Goal: Information Seeking & Learning: Learn about a topic

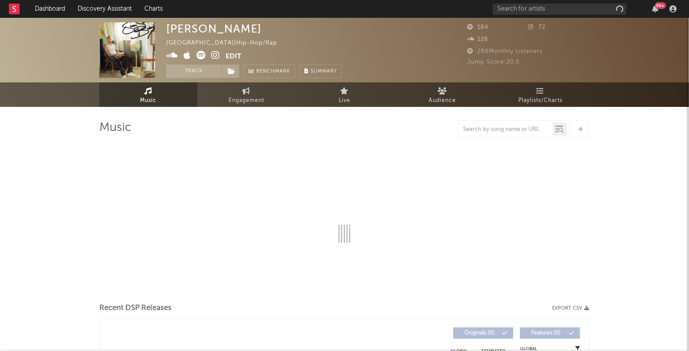
select select "6m"
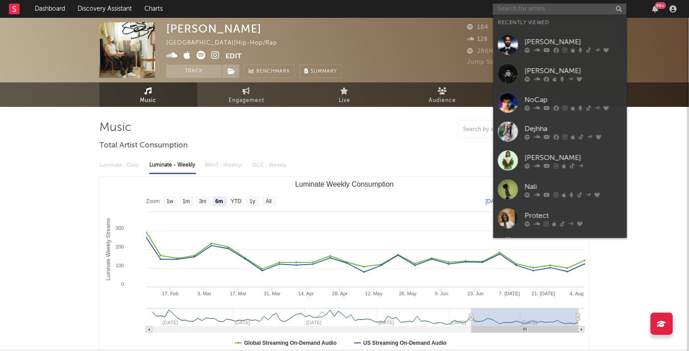
click at [554, 12] on input "text" at bounding box center [560, 9] width 134 height 11
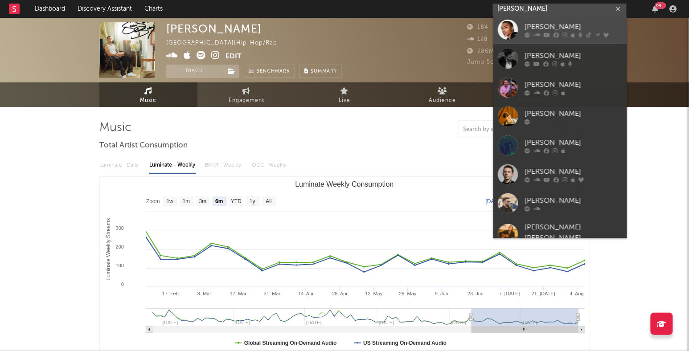
type input "[PERSON_NAME]"
click at [546, 25] on div "[PERSON_NAME]" at bounding box center [573, 26] width 98 height 11
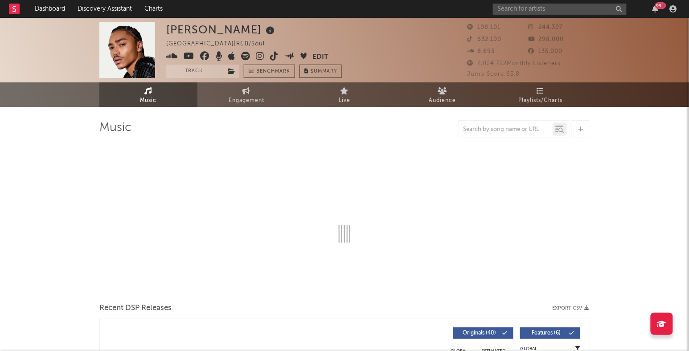
select select "6m"
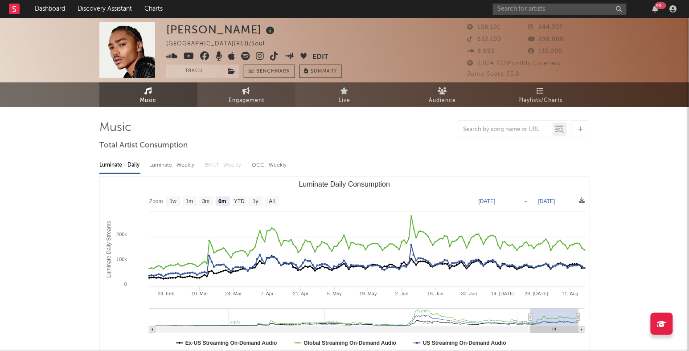
click at [241, 106] on link "Engagement" at bounding box center [246, 94] width 98 height 25
select select "1w"
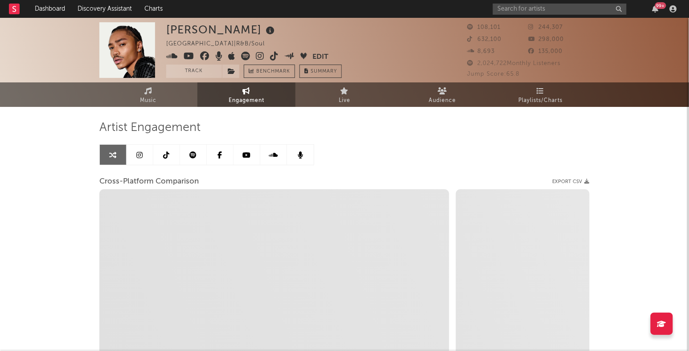
click at [139, 155] on icon at bounding box center [140, 154] width 6 height 7
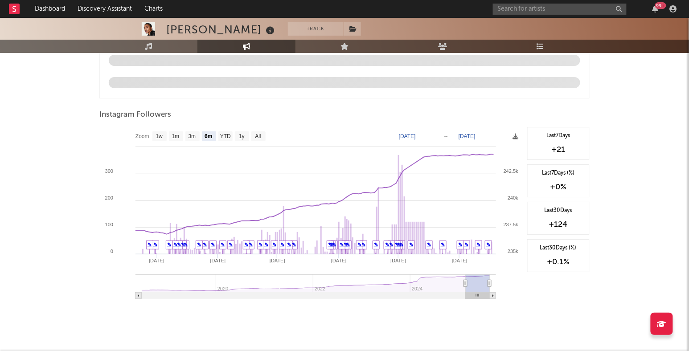
scroll to position [947, 0]
click at [192, 136] on text "3m" at bounding box center [192, 136] width 8 height 6
select select "3m"
type input "[DATE]"
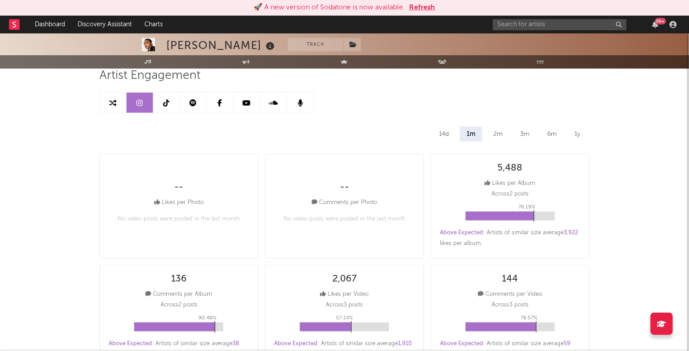
scroll to position [0, 0]
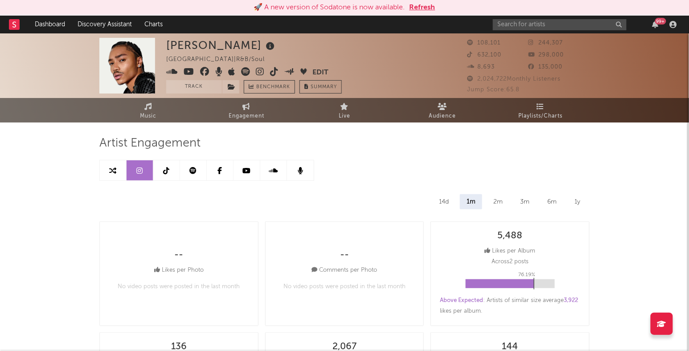
click at [169, 164] on link at bounding box center [166, 170] width 27 height 20
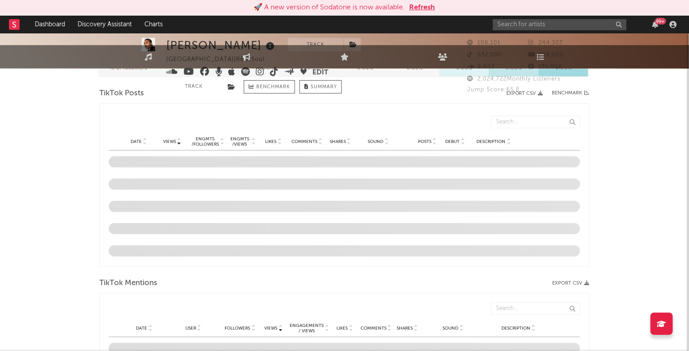
select select "6m"
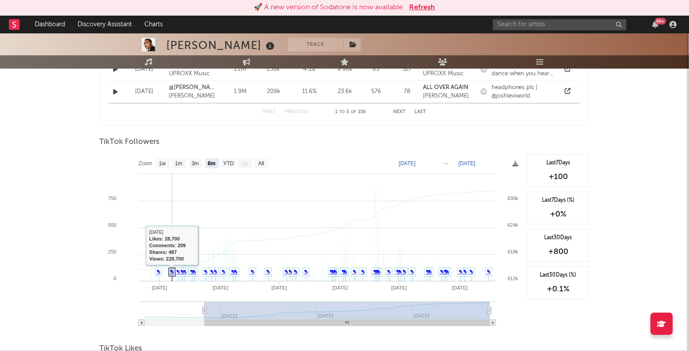
scroll to position [797, 0]
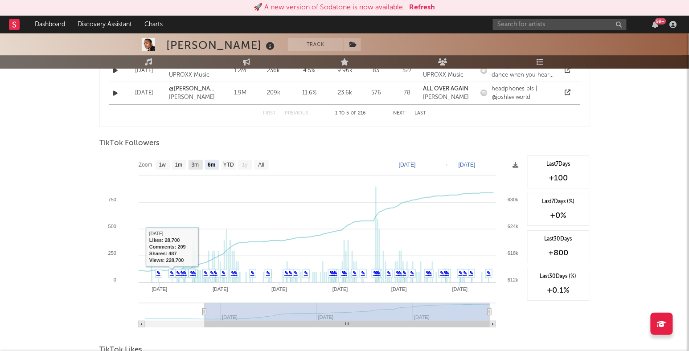
click at [196, 168] on rect at bounding box center [195, 165] width 14 height 10
select select "3m"
type input "[DATE]"
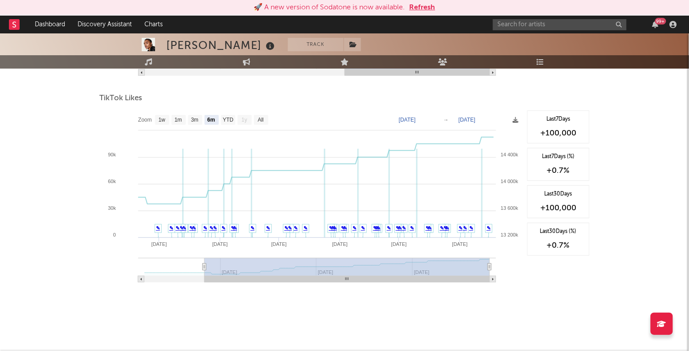
scroll to position [1044, 0]
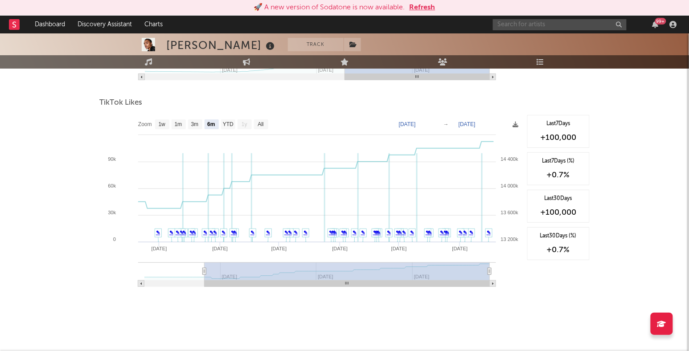
click at [557, 21] on input "text" at bounding box center [560, 24] width 134 height 11
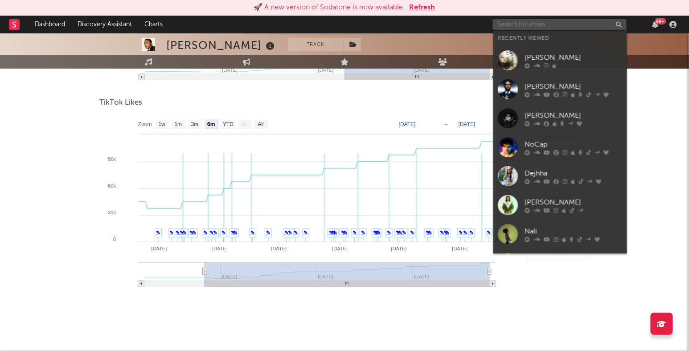
type input "l"
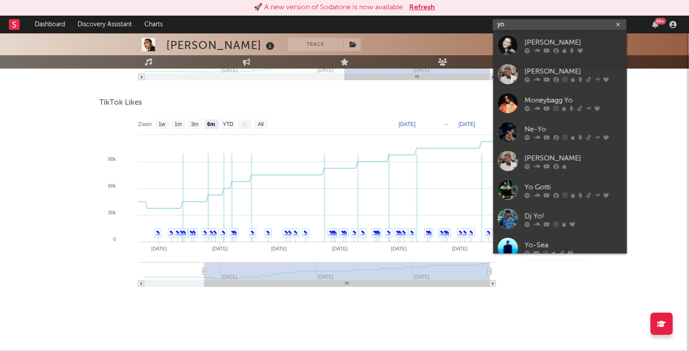
type input "y"
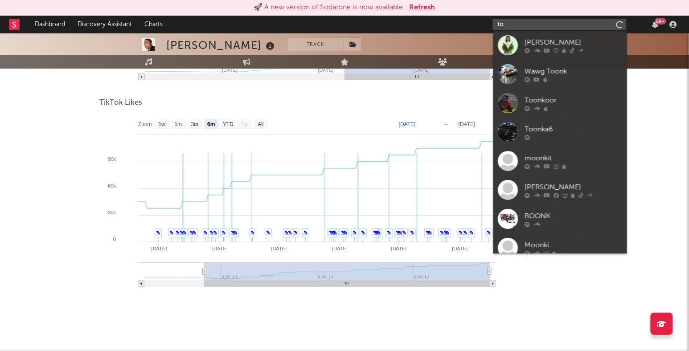
type input "t"
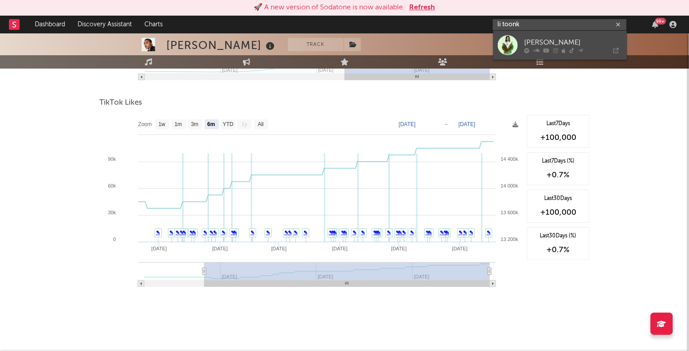
type input "li toonk"
click at [596, 43] on div "[PERSON_NAME]" at bounding box center [573, 42] width 98 height 11
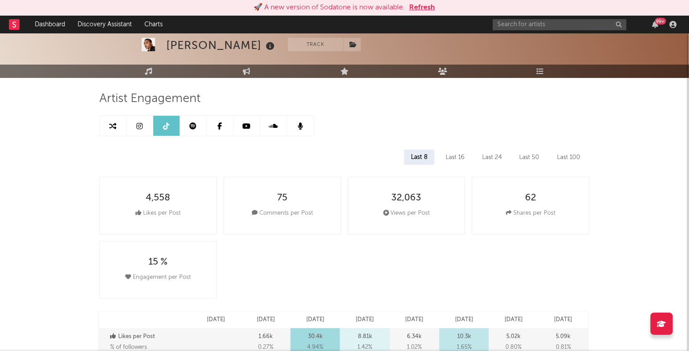
scroll to position [0, 0]
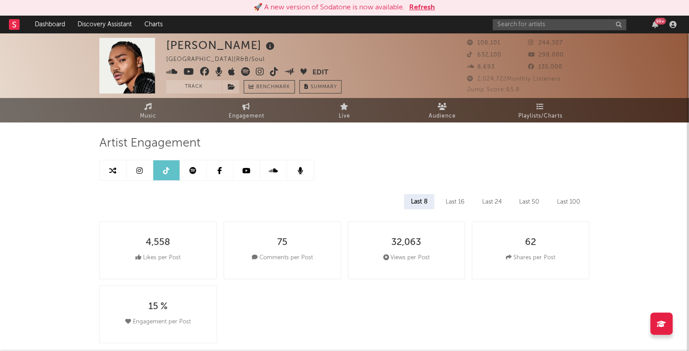
click at [194, 170] on icon at bounding box center [193, 170] width 7 height 7
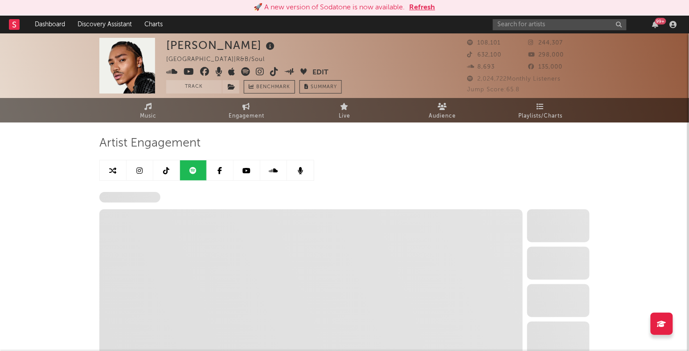
select select "6m"
select select "1w"
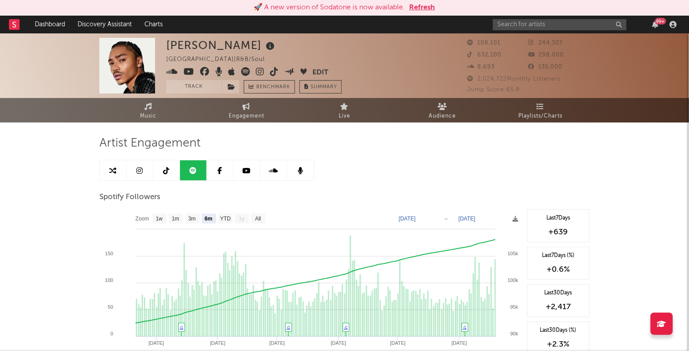
click at [219, 173] on icon at bounding box center [220, 170] width 4 height 7
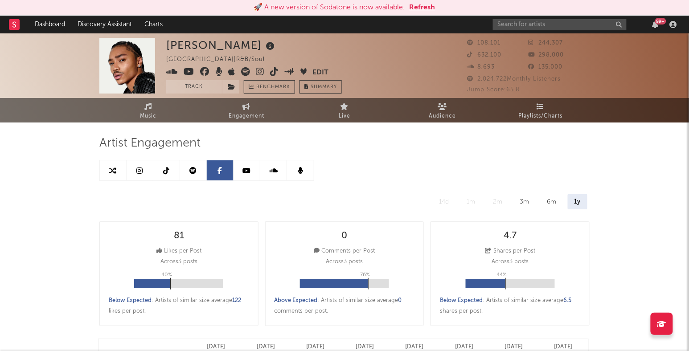
click at [242, 177] on link at bounding box center [246, 170] width 27 height 20
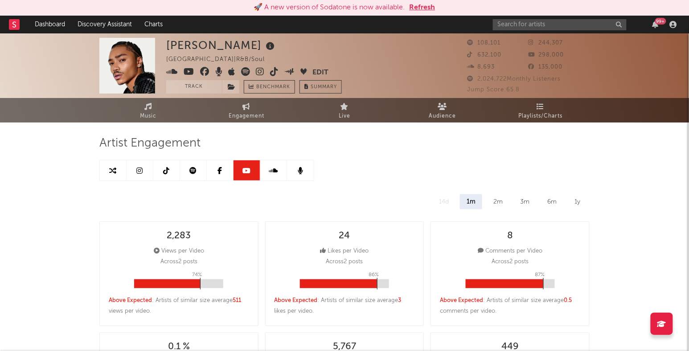
click at [211, 174] on link at bounding box center [220, 170] width 27 height 20
select select "6m"
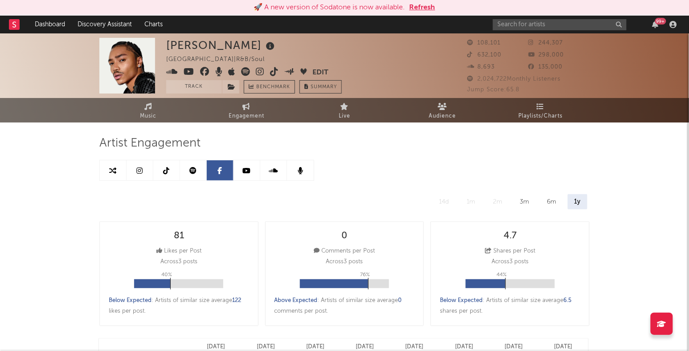
click at [185, 172] on link at bounding box center [193, 170] width 27 height 20
select select "6m"
select select "1w"
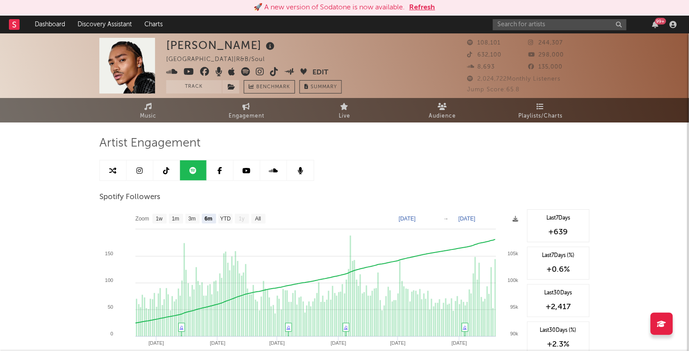
click at [172, 171] on link at bounding box center [166, 170] width 27 height 20
select select "6m"
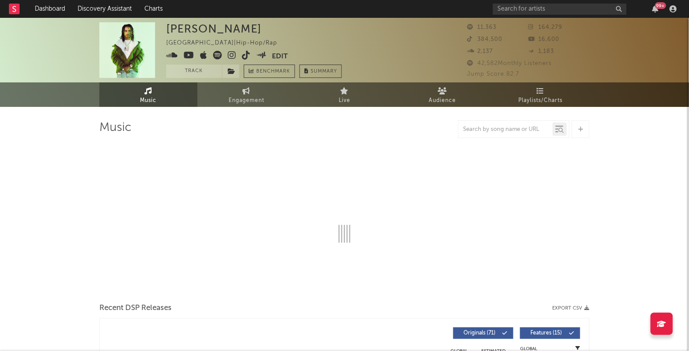
select select "6m"
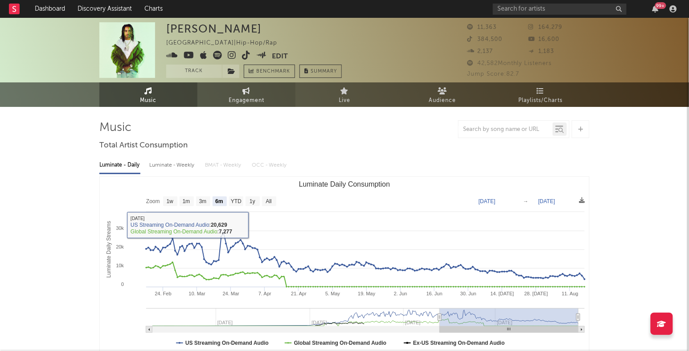
click at [266, 106] on link "Engagement" at bounding box center [246, 94] width 98 height 25
select select "1w"
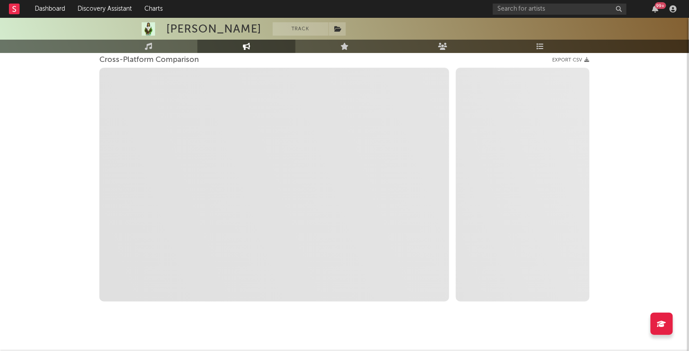
scroll to position [134, 0]
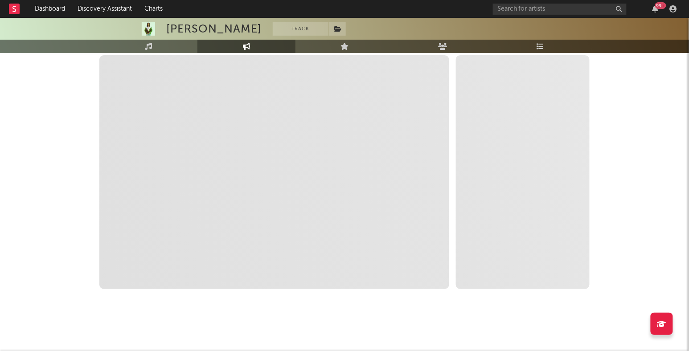
select select "1m"
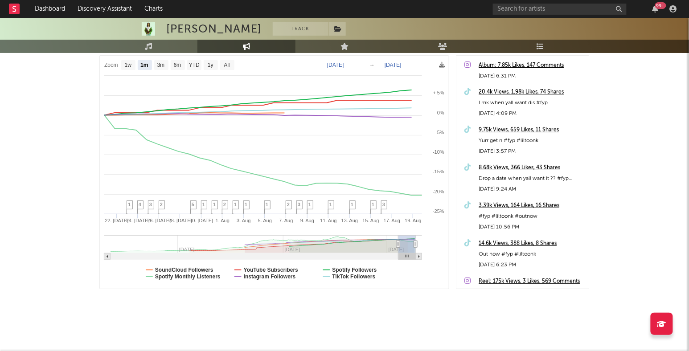
scroll to position [0, 0]
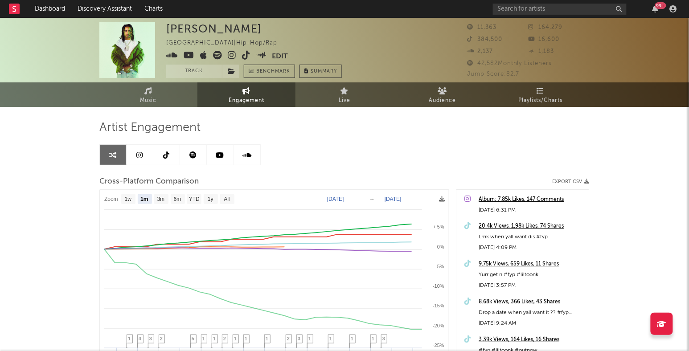
click at [38, 284] on div "lil toonk United States | Hip-Hop/Rap Edit Track Benchmark Summary 11,363 164,2…" at bounding box center [344, 252] width 689 height 468
